Goal: Task Accomplishment & Management: Complete application form

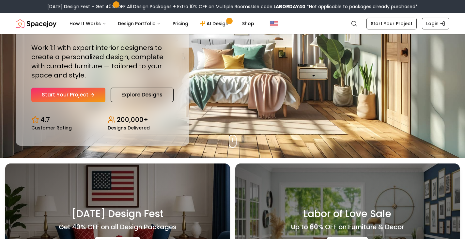
scroll to position [33, 0]
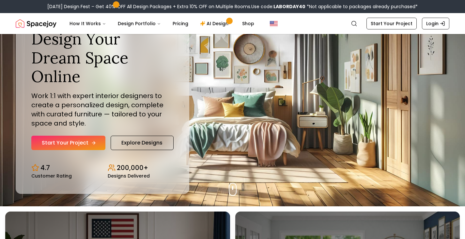
click at [72, 135] on link "Start Your Project" at bounding box center [68, 142] width 74 height 14
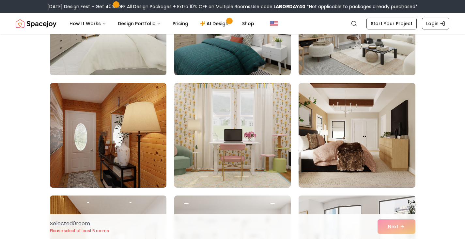
scroll to position [294, 0]
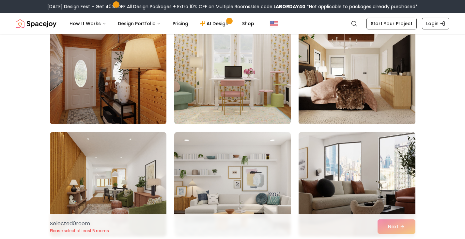
click at [357, 100] on img at bounding box center [357, 72] width 122 height 110
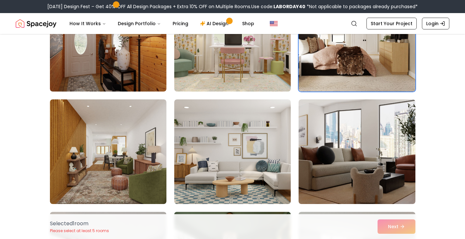
scroll to position [490, 0]
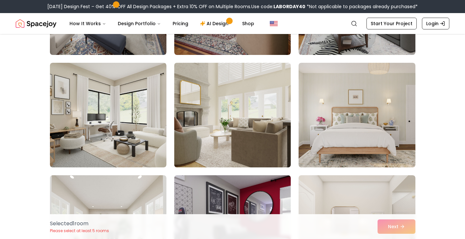
click at [241, 112] on img at bounding box center [232, 115] width 122 height 110
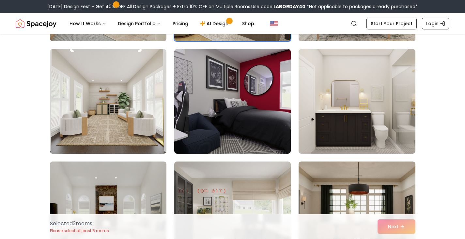
scroll to position [718, 0]
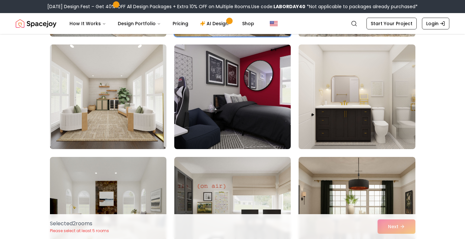
click at [326, 122] on img at bounding box center [357, 96] width 117 height 104
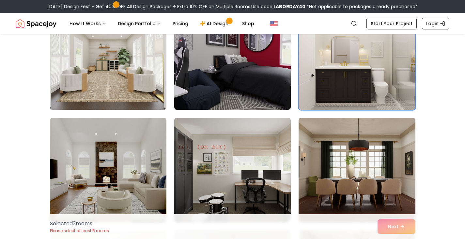
scroll to position [816, 0]
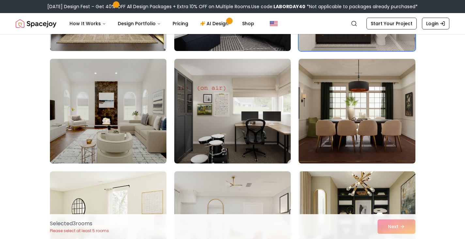
click at [150, 109] on img at bounding box center [108, 111] width 122 height 110
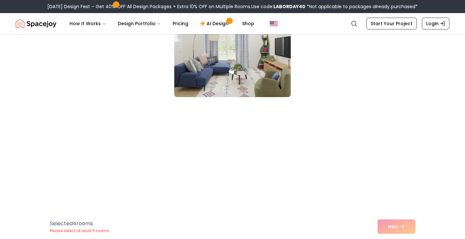
scroll to position [1208, 0]
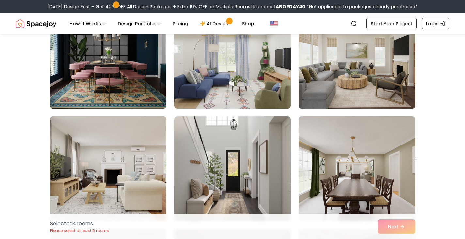
click at [234, 150] on img at bounding box center [232, 168] width 117 height 104
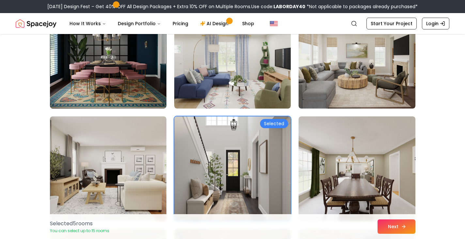
click at [397, 221] on button "Next" at bounding box center [397, 226] width 38 height 14
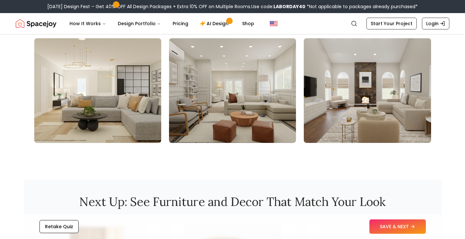
scroll to position [685, 0]
